Goal: Information Seeking & Learning: Learn about a topic

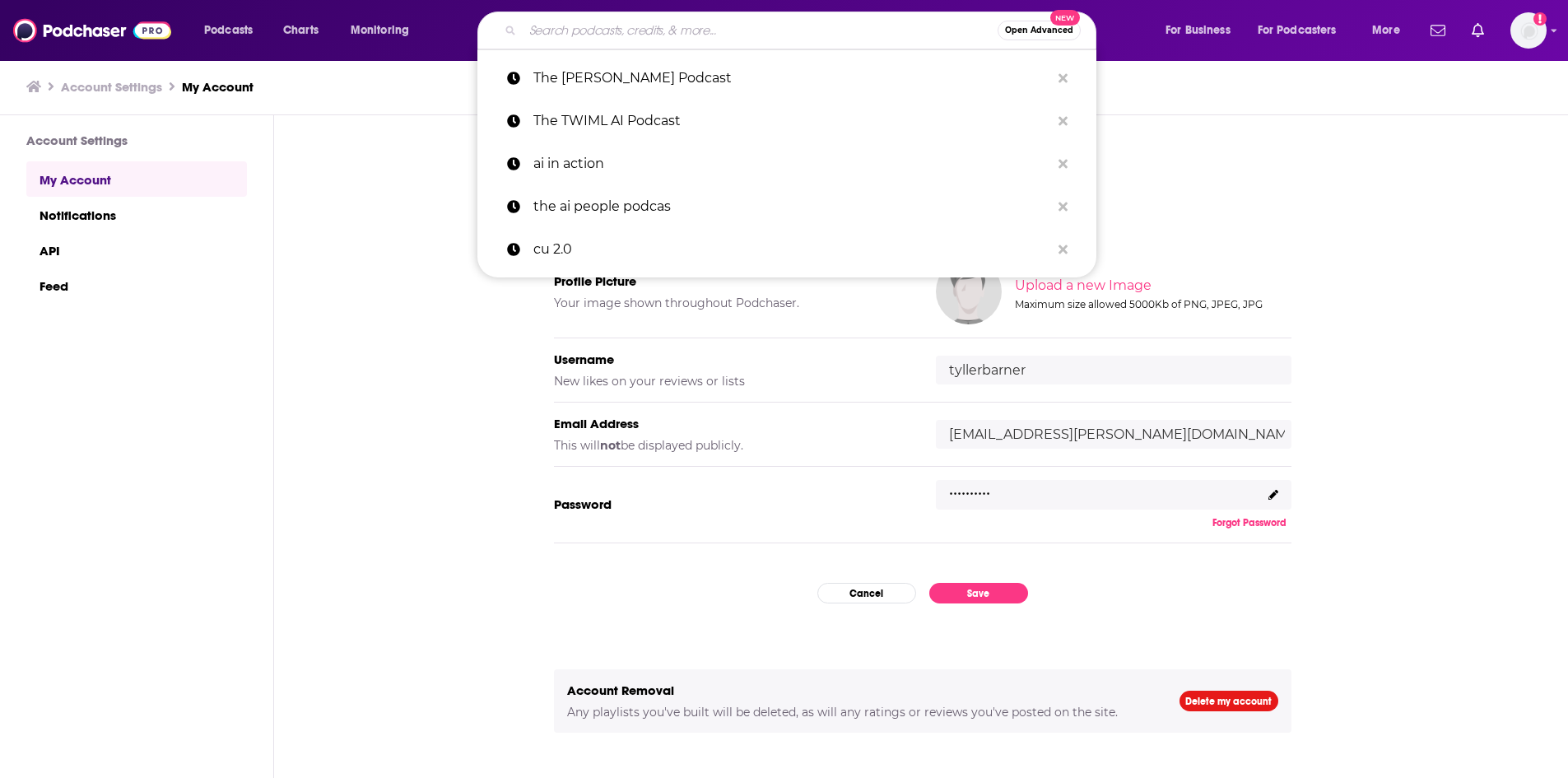
click at [565, 38] on input "Search podcasts, credits, & more..." at bounding box center [759, 30] width 475 height 26
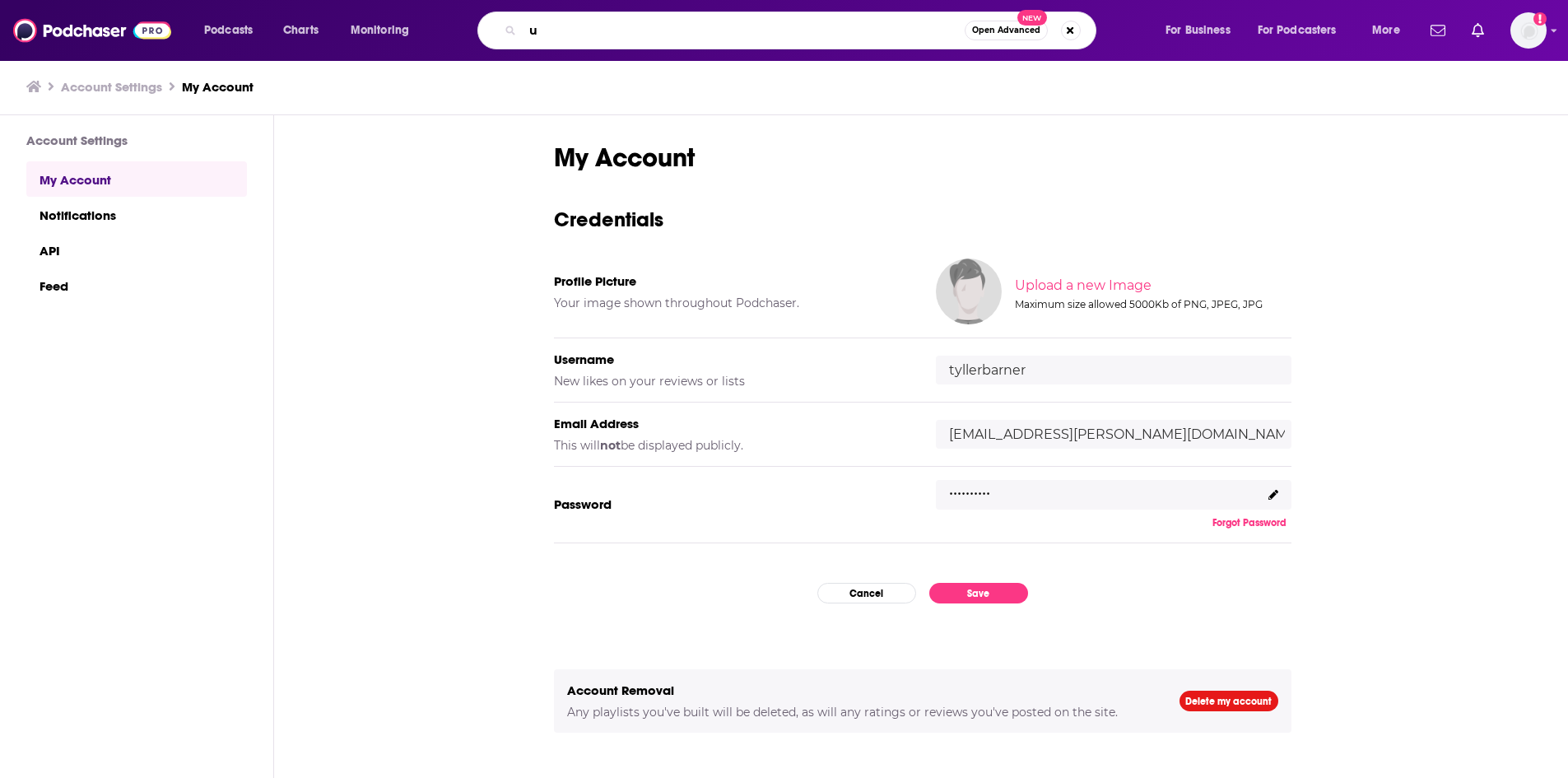
type input "u"
type input "cu broadcast"
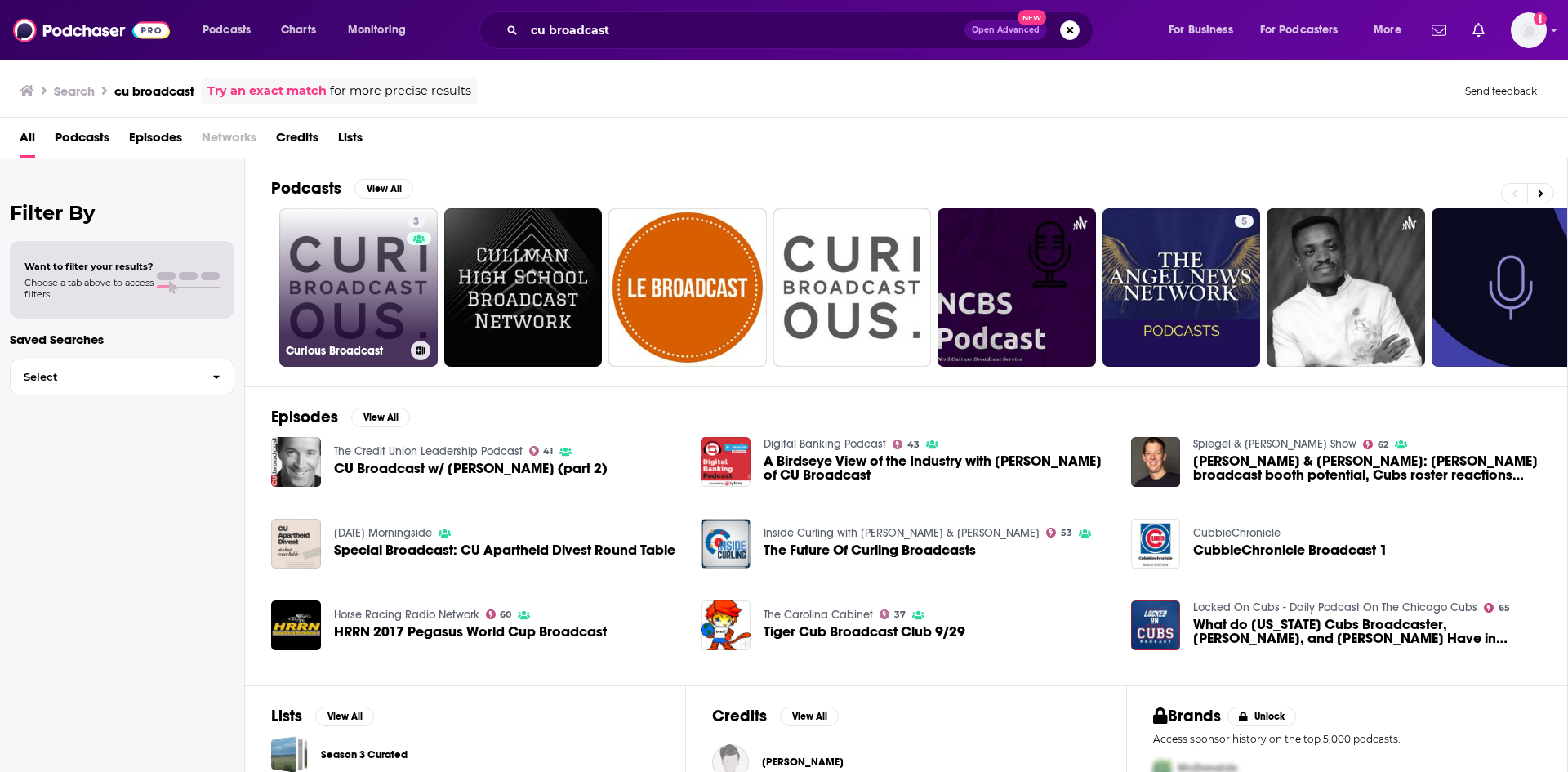
click at [344, 289] on link "3 Curious Broadcast" at bounding box center [358, 288] width 159 height 159
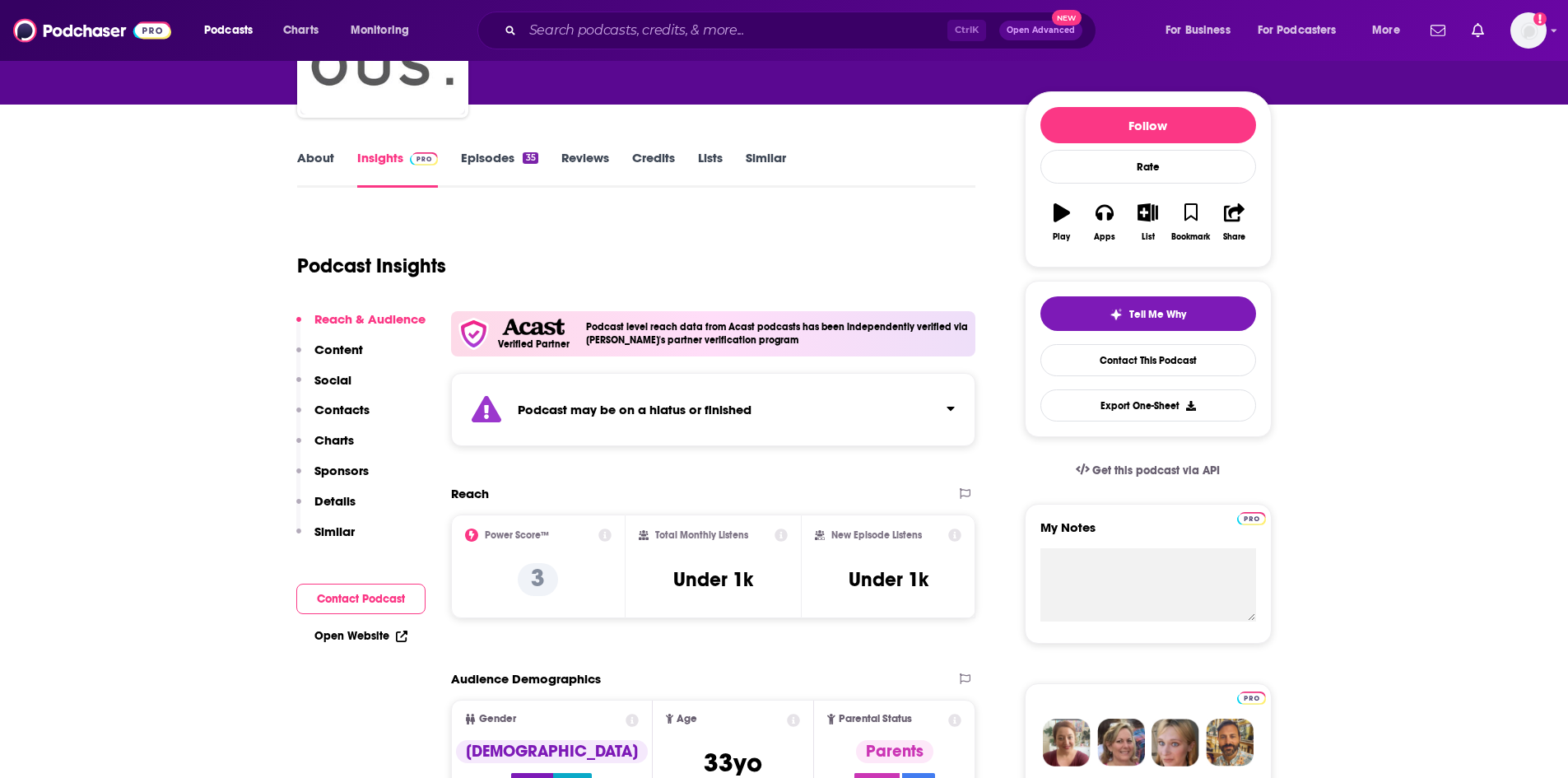
scroll to position [165, 0]
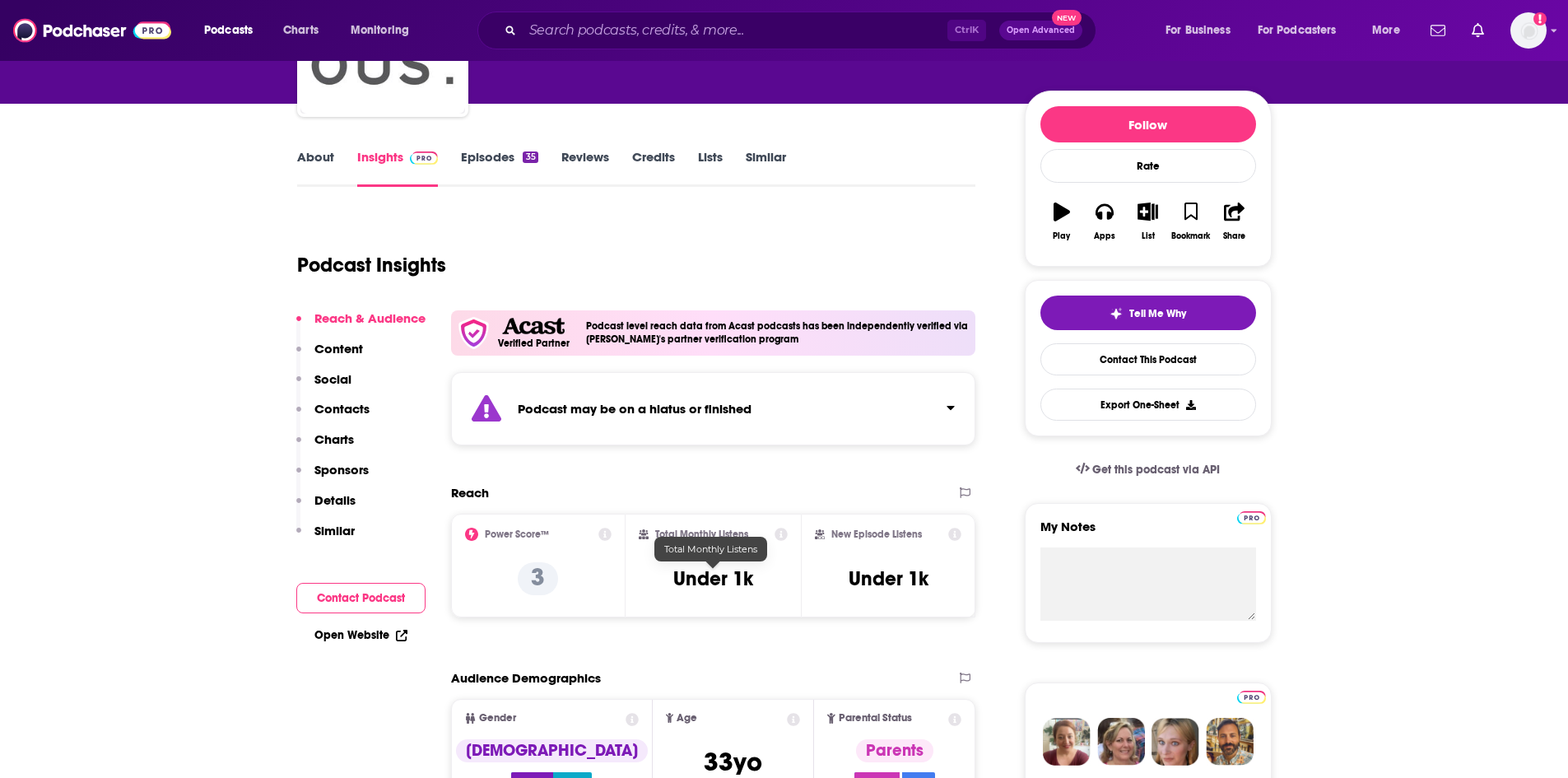
click at [723, 578] on h3 "Under 1k" at bounding box center [712, 578] width 80 height 24
copy div "Under 1k"
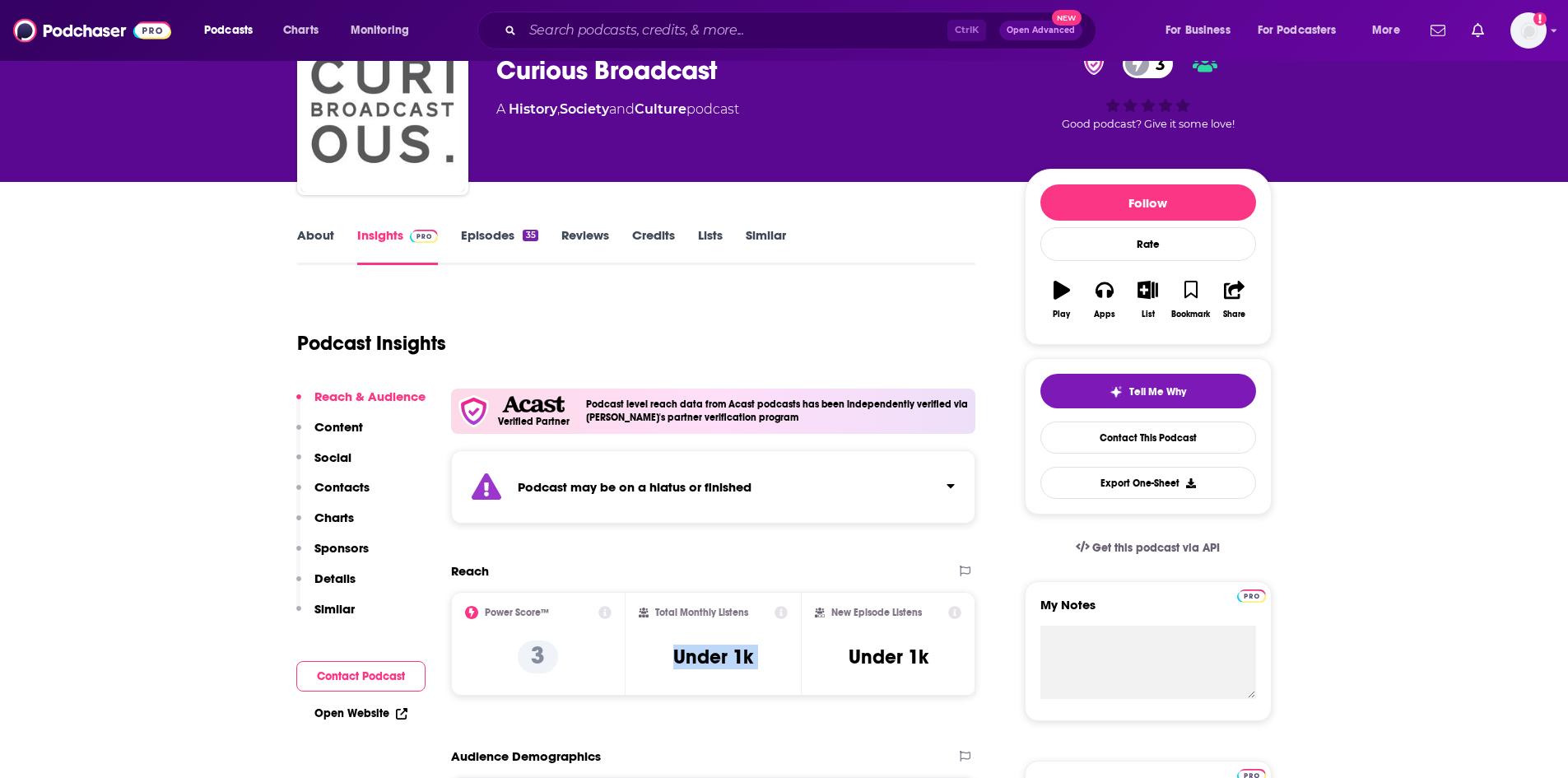
scroll to position [0, 0]
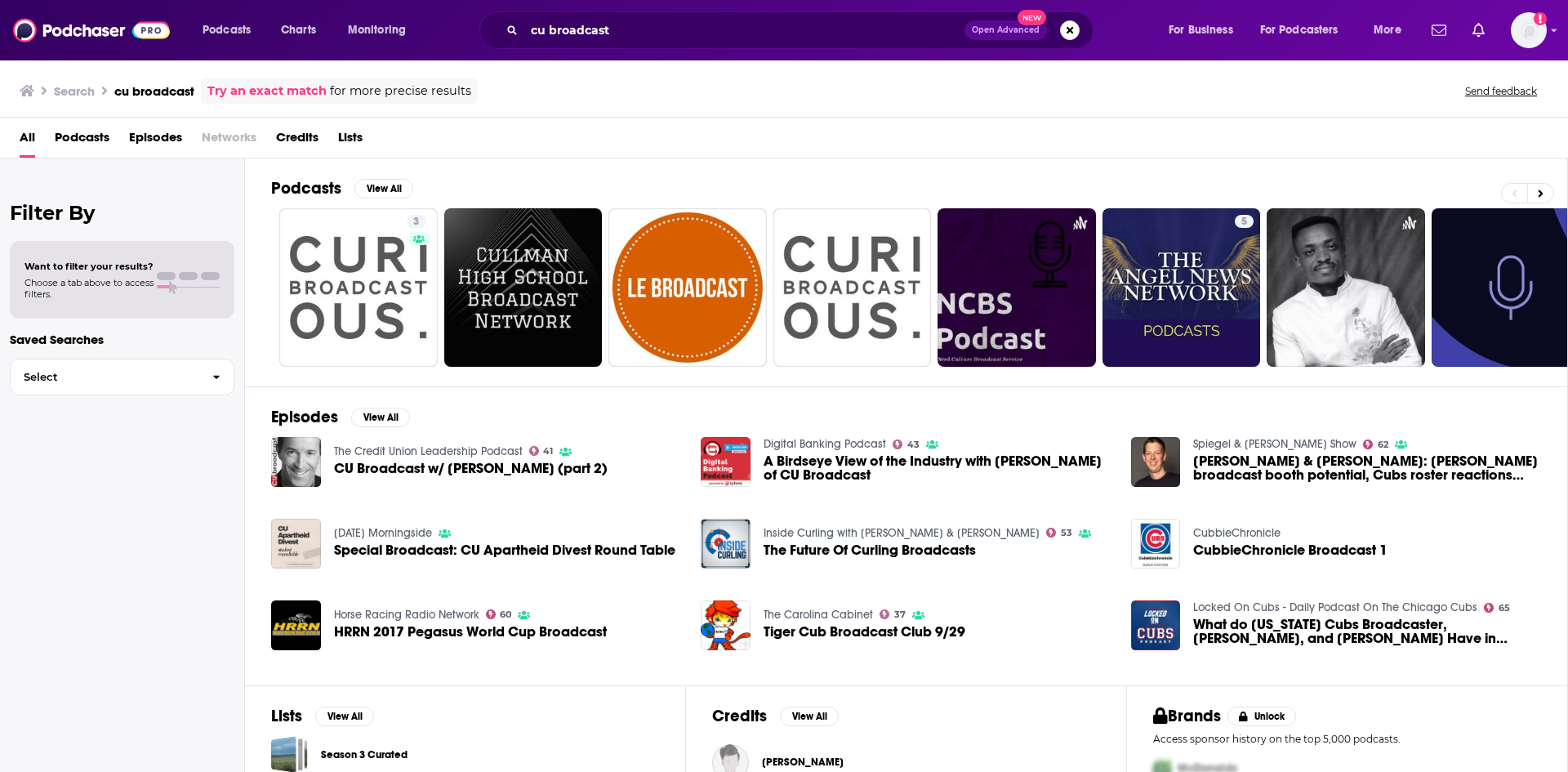
click at [408, 452] on link "The Credit Union Leadership Podcast" at bounding box center [428, 451] width 189 height 14
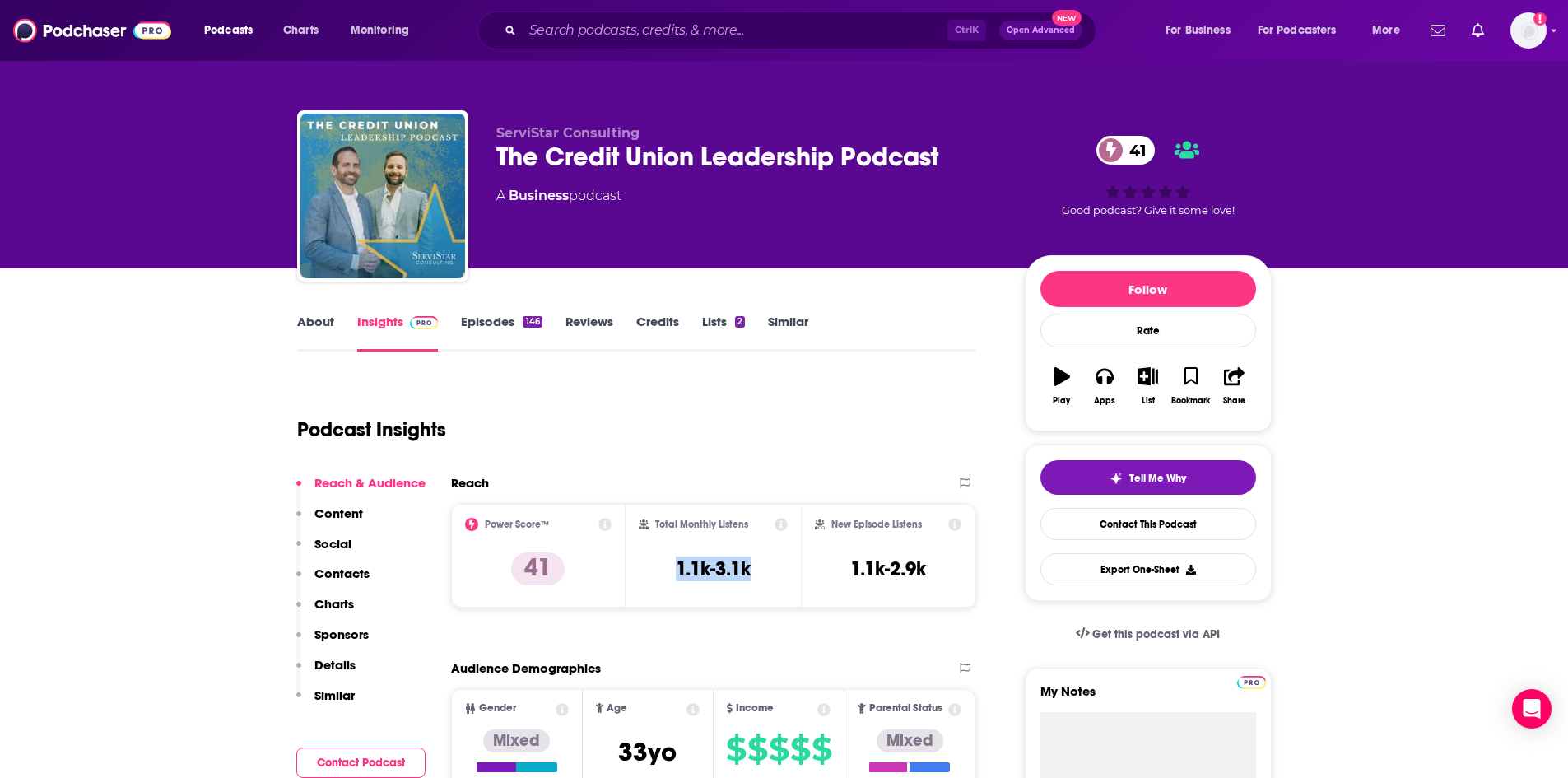
drag, startPoint x: 758, startPoint y: 566, endPoint x: 675, endPoint y: 569, distance: 83.1
click at [659, 569] on div "Total Monthly Listens 1.1k-3.1k" at bounding box center [713, 555] width 149 height 75
copy h3 "1.1k-3.1k"
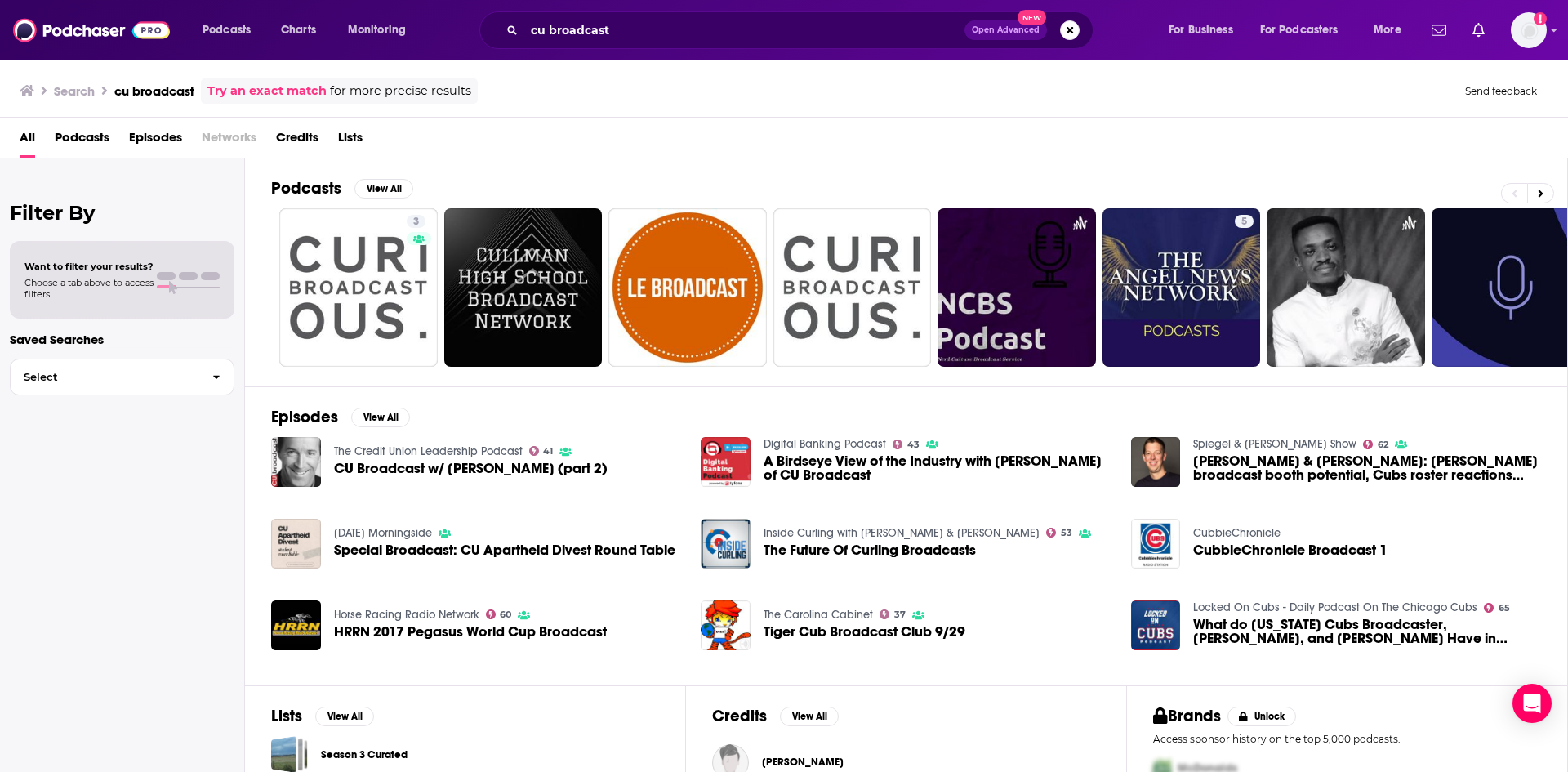
click at [478, 468] on span "CU Broadcast w/ [PERSON_NAME] (part 2)" at bounding box center [470, 468] width 273 height 14
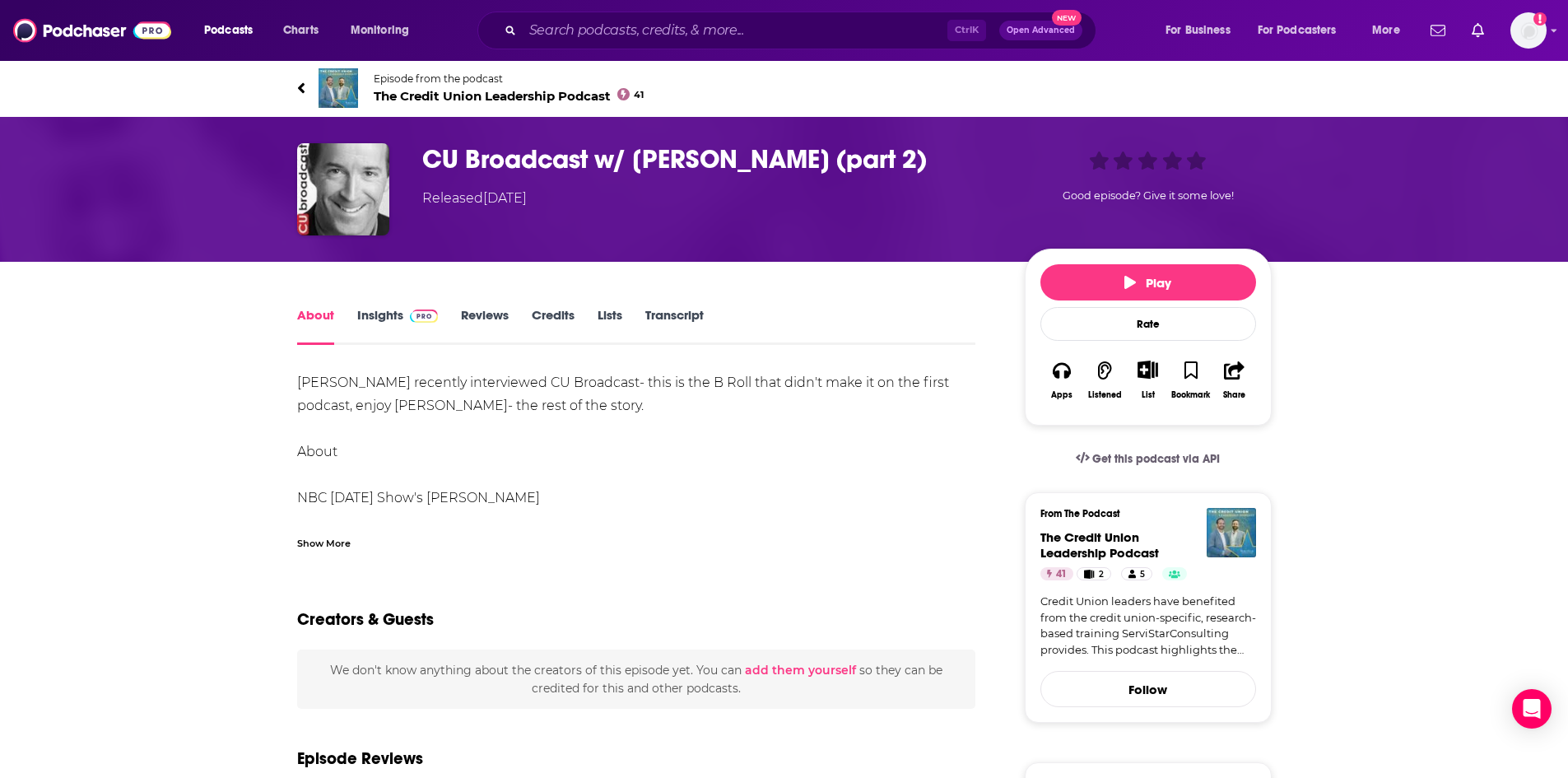
click at [398, 311] on link "Insights" at bounding box center [398, 326] width 81 height 38
